Goal: Register for event/course

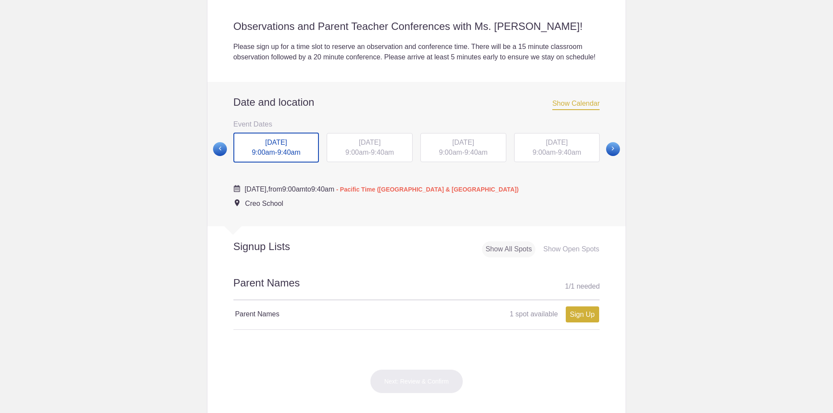
scroll to position [260, 0]
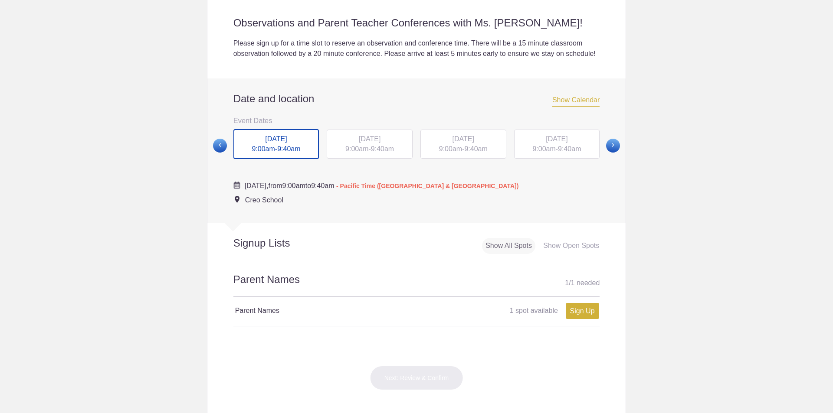
click at [565, 254] on div "Show Open Spots" at bounding box center [571, 246] width 63 height 16
click at [589, 319] on link "Sign Up" at bounding box center [582, 311] width 33 height 16
type input "1"
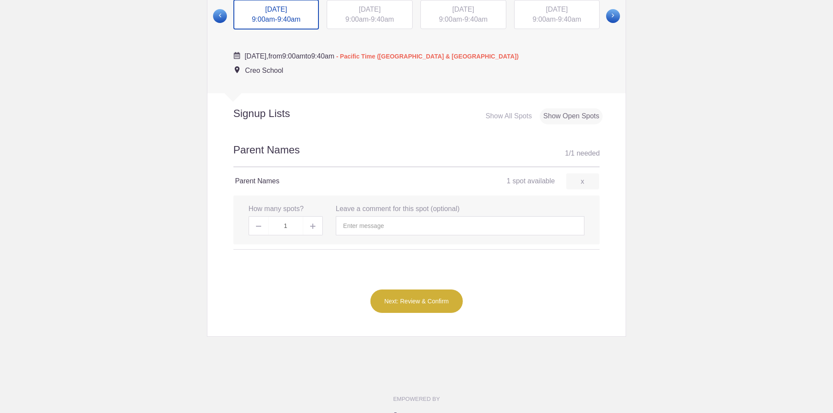
scroll to position [390, 0]
click at [399, 311] on button "Next: Review & Confirm" at bounding box center [416, 301] width 93 height 24
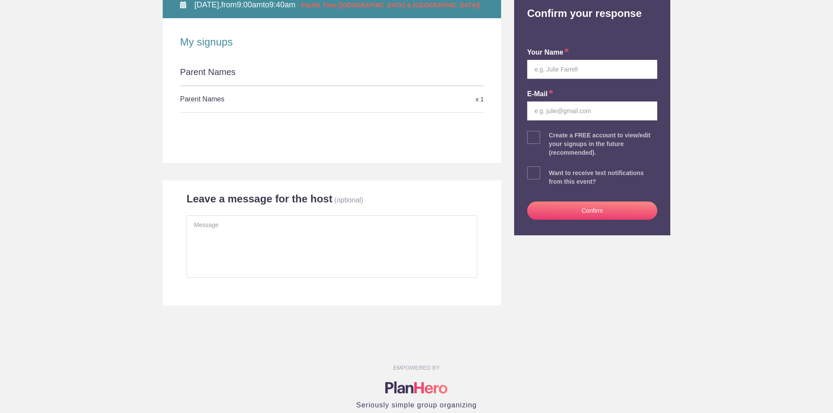
scroll to position [43, 0]
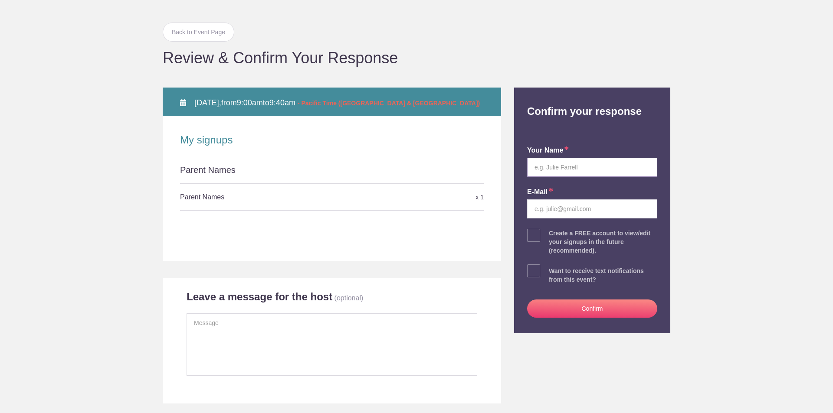
click at [570, 170] on input "text" at bounding box center [592, 167] width 130 height 19
type input "Jordan Davis"
click at [557, 214] on input "email" at bounding box center [592, 209] width 130 height 19
type input "jdloves2win@gmail.com"
click at [551, 306] on button "Confirm" at bounding box center [592, 309] width 130 height 18
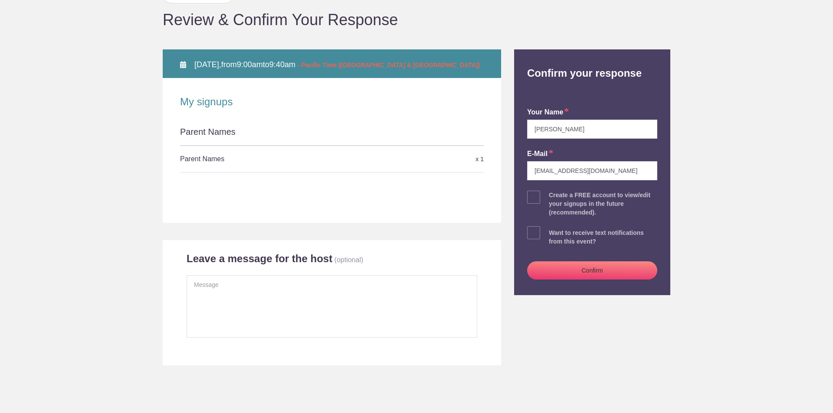
scroll to position [174, 0]
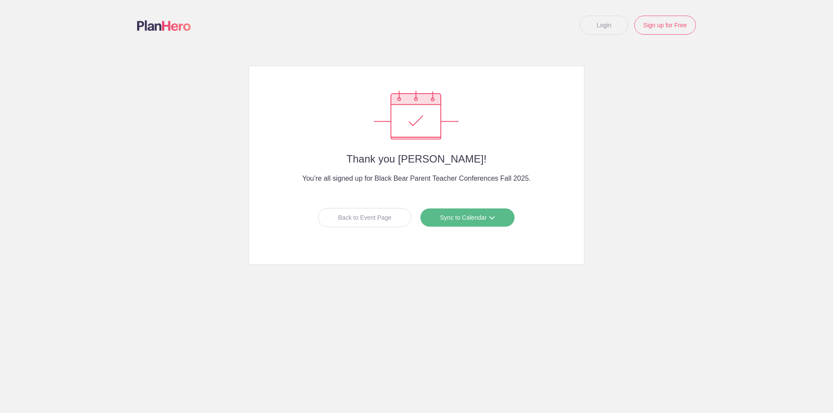
click at [500, 210] on link "Sync to Calendar" at bounding box center [467, 217] width 95 height 19
click at [471, 234] on link "Google Calendar" at bounding box center [464, 236] width 77 height 17
